Goal: Answer question/provide support

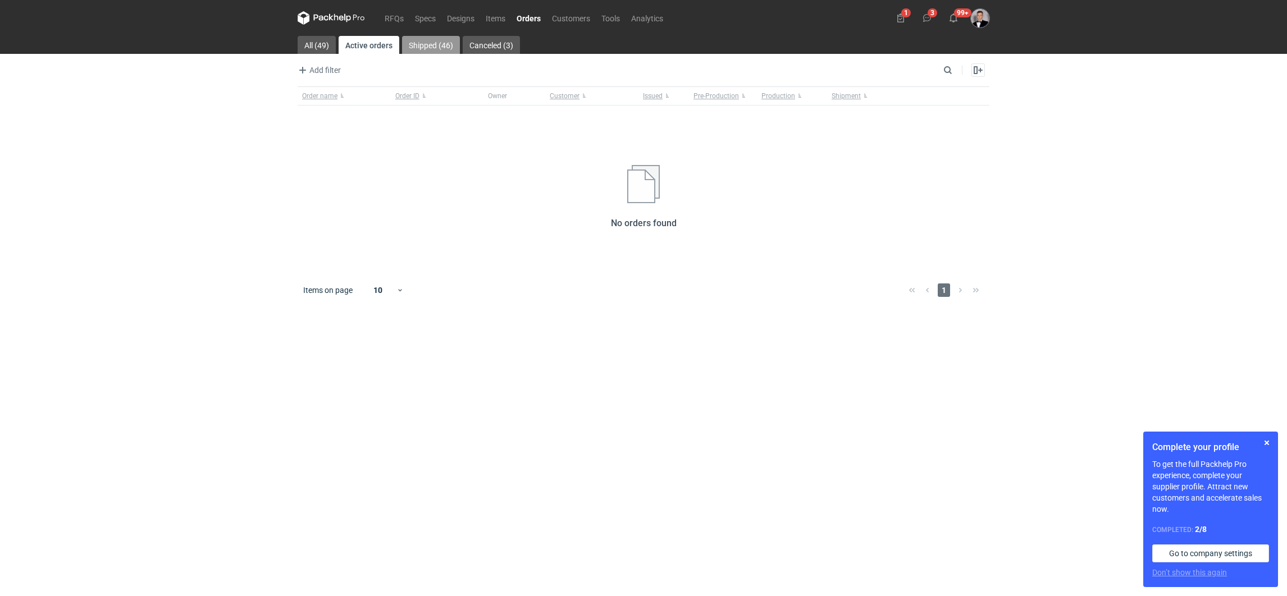
click at [427, 43] on link "Shipped (46)" at bounding box center [431, 45] width 58 height 18
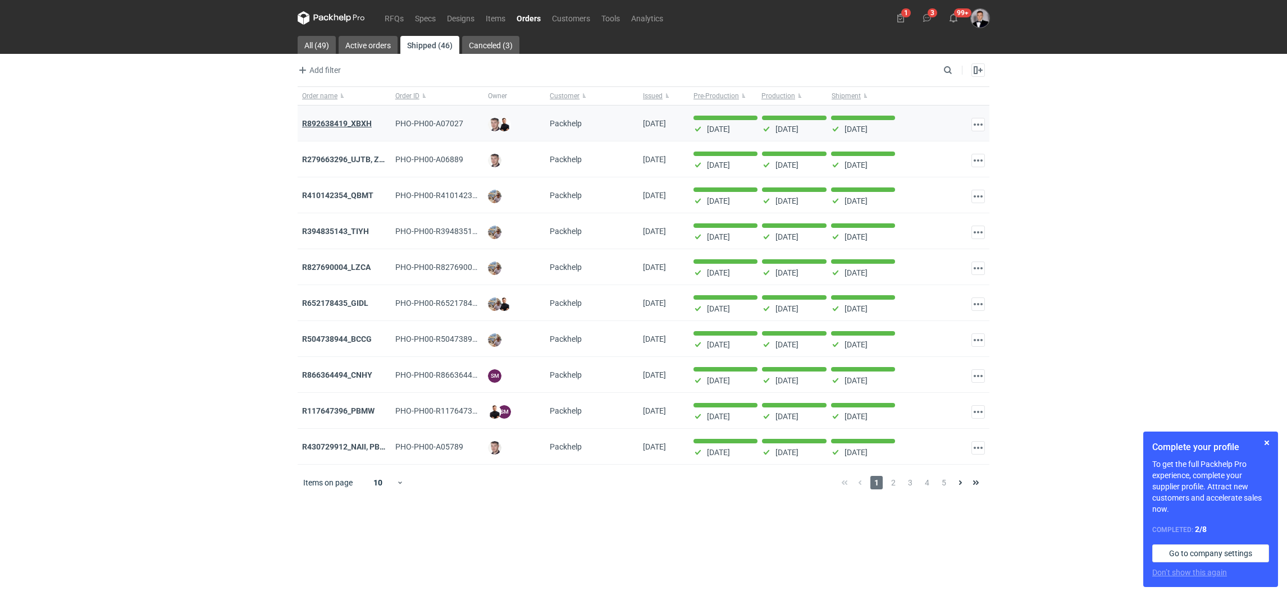
click at [318, 120] on strong "R892638419_XBXH" at bounding box center [337, 123] width 70 height 9
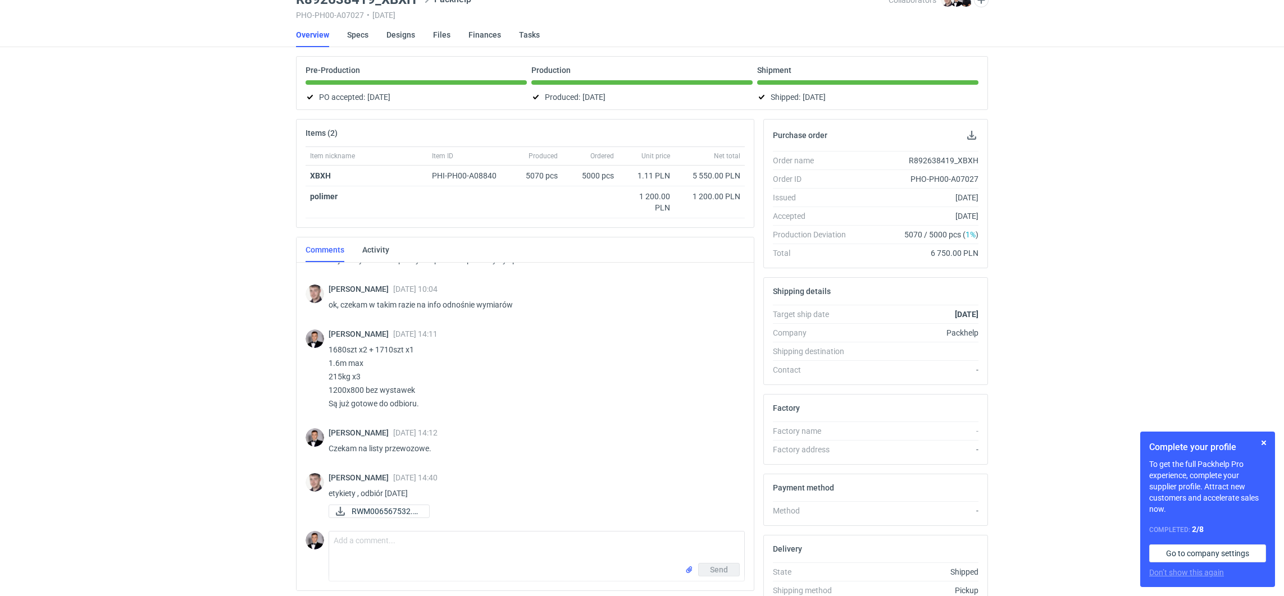
scroll to position [127, 0]
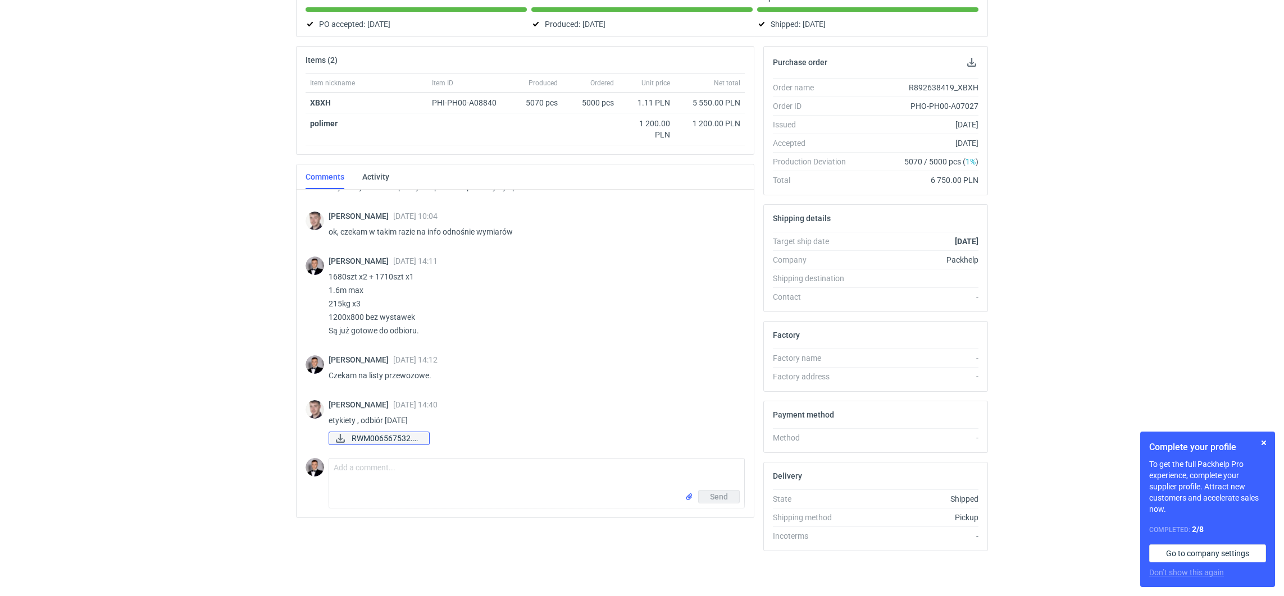
click at [398, 438] on span "RWM006567532.pdf" at bounding box center [386, 438] width 69 height 12
click at [480, 490] on div "Send" at bounding box center [536, 499] width 415 height 18
click at [467, 476] on textarea "Comment message" at bounding box center [536, 474] width 415 height 31
type textarea "Przekazałem do logistyki. Dzięki."
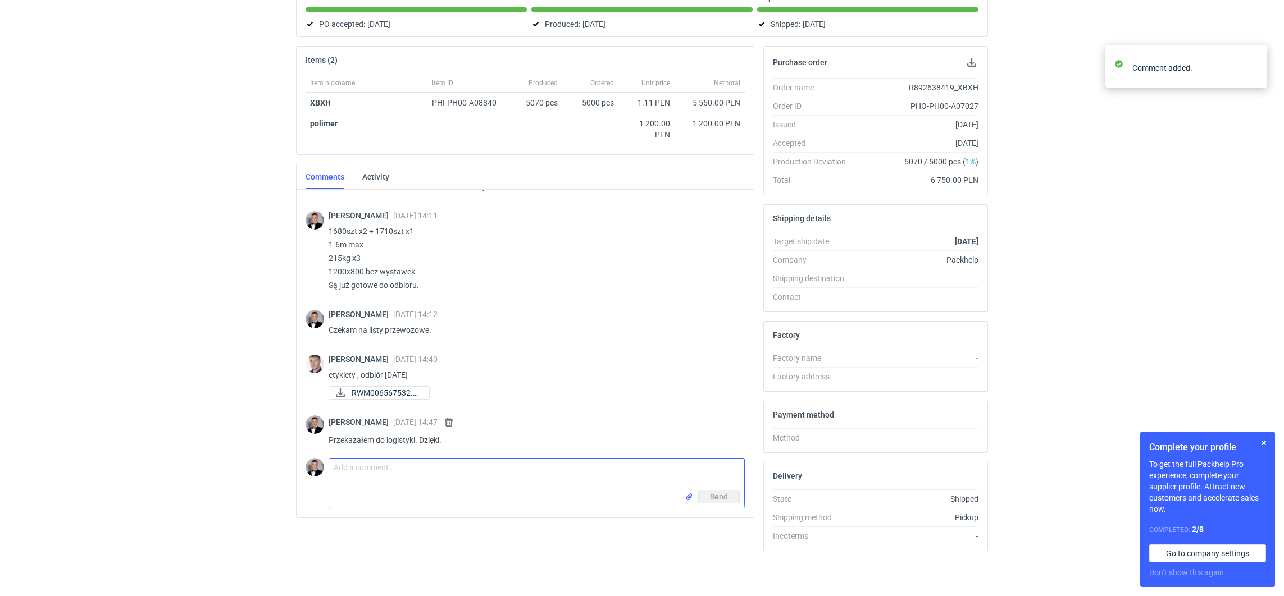
scroll to position [862, 0]
click at [267, 438] on div "RFQs Specs Designs Items Orders Customers Tools Analytics 1 3 99+ [PERSON_NAME]…" at bounding box center [642, 173] width 1284 height 596
